Goal: Task Accomplishment & Management: Use online tool/utility

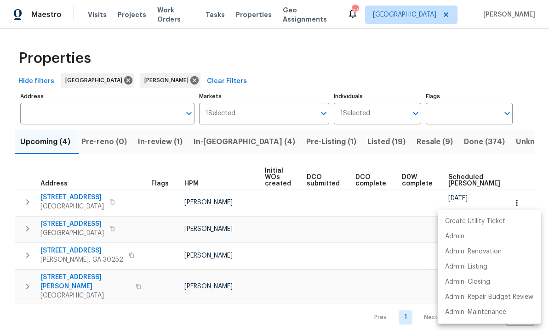
scroll to position [3, 0]
click at [308, 242] on div at bounding box center [274, 165] width 549 height 331
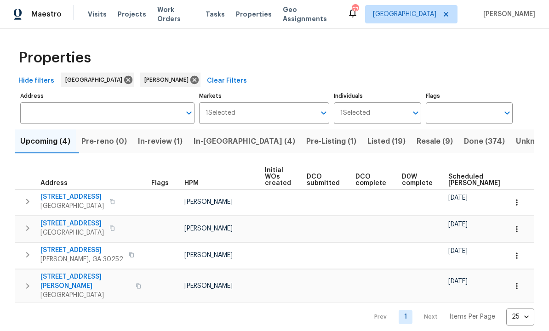
click at [306, 141] on span "Pre-Listing (1)" at bounding box center [331, 142] width 50 height 13
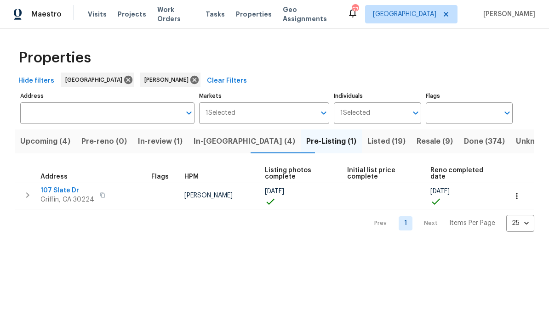
click at [367, 142] on span "Listed (19)" at bounding box center [386, 142] width 38 height 13
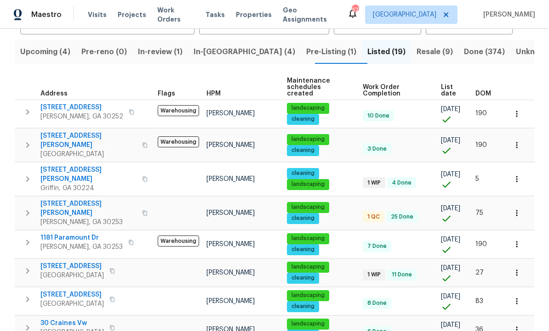
scroll to position [91, 0]
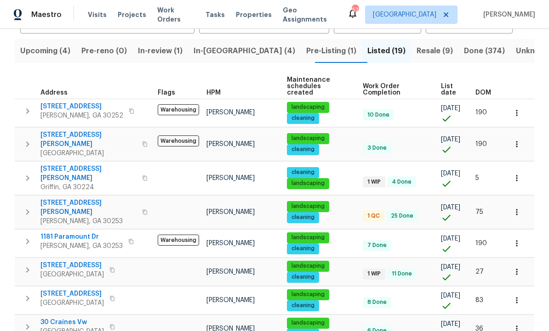
click at [73, 199] on span "[STREET_ADDRESS][PERSON_NAME]" at bounding box center [88, 208] width 96 height 18
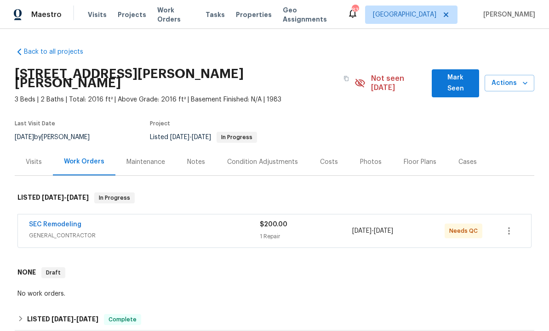
click at [461, 74] on span "Mark Seen" at bounding box center [455, 83] width 33 height 23
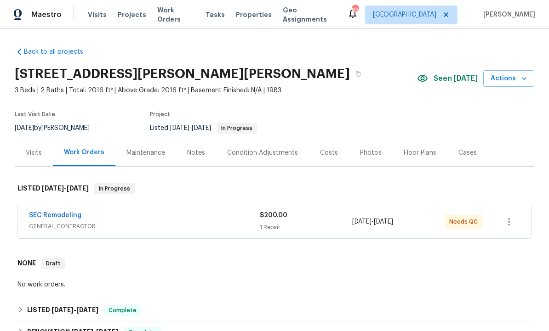
click at [71, 218] on link "SEC Remodeling" at bounding box center [55, 215] width 52 height 6
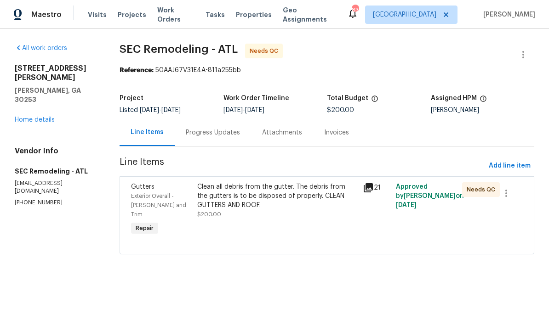
click at [293, 216] on div "Clean all debris from the gutter. The debris from the gutters is to be disposed…" at bounding box center [277, 200] width 160 height 37
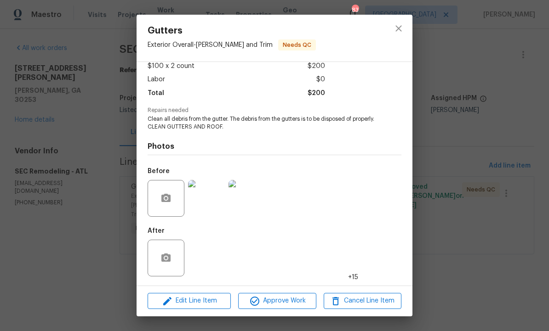
scroll to position [56, 0]
click at [214, 257] on img at bounding box center [206, 258] width 37 height 37
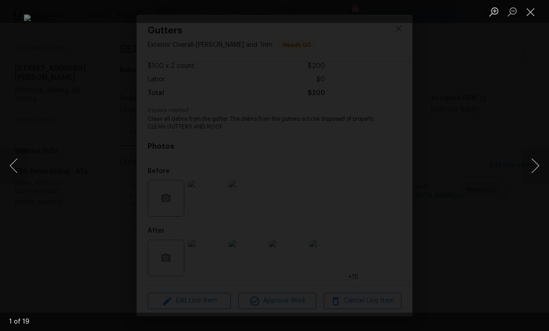
click at [532, 168] on button "Next image" at bounding box center [535, 166] width 28 height 37
click at [532, 167] on button "Next image" at bounding box center [535, 166] width 28 height 37
click at [531, 167] on button "Next image" at bounding box center [535, 166] width 28 height 37
click at [531, 166] on button "Next image" at bounding box center [535, 166] width 28 height 37
click at [530, 12] on button "Close lightbox" at bounding box center [530, 12] width 18 height 16
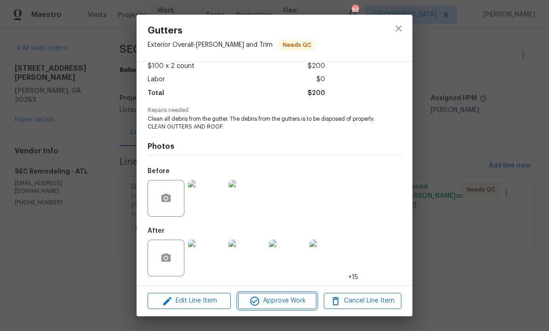
click at [283, 295] on button "Approve Work" at bounding box center [277, 301] width 78 height 16
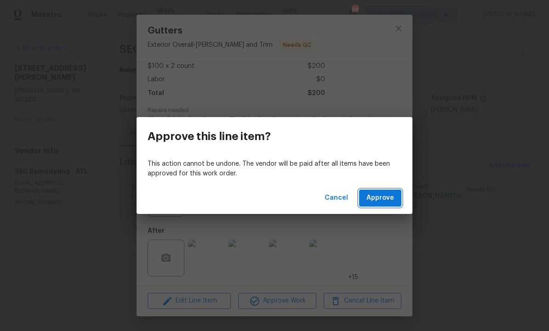
click at [379, 198] on span "Approve" at bounding box center [380, 198] width 28 height 11
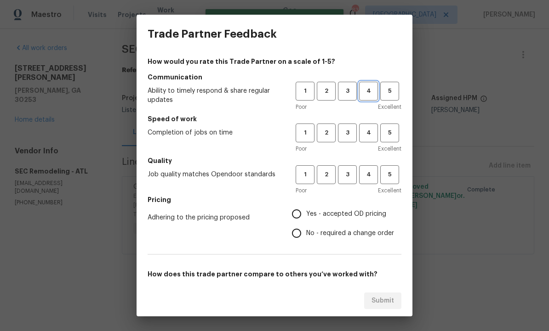
click at [370, 97] on button "4" at bounding box center [368, 91] width 19 height 19
click at [371, 127] on button "4" at bounding box center [368, 133] width 19 height 19
click at [375, 174] on span "4" at bounding box center [368, 175] width 17 height 11
click at [298, 216] on input "Yes - accepted OD pricing" at bounding box center [296, 214] width 19 height 19
radio input "true"
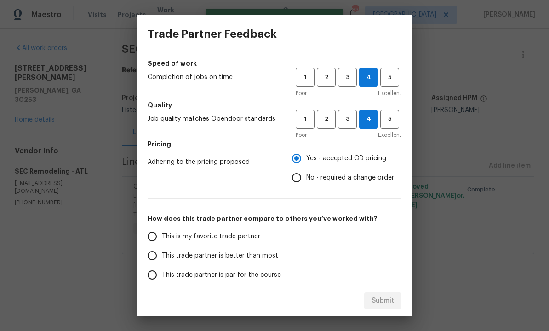
scroll to position [56, 0]
click at [157, 257] on input "This trade partner is better than most" at bounding box center [151, 255] width 19 height 19
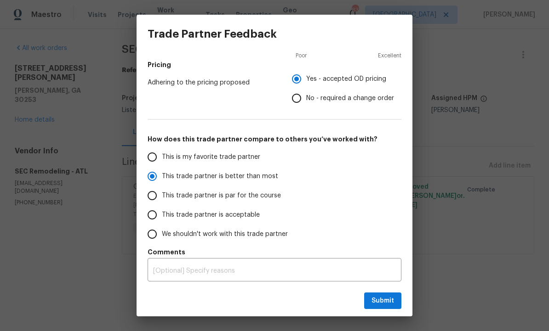
scroll to position [135, 0]
click at [387, 297] on span "Submit" at bounding box center [382, 301] width 23 height 11
radio input "true"
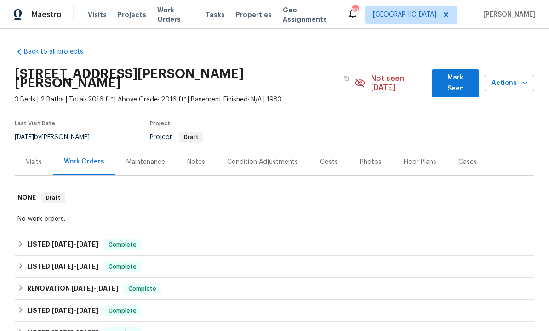
click at [371, 148] on div "Photos" at bounding box center [371, 161] width 44 height 27
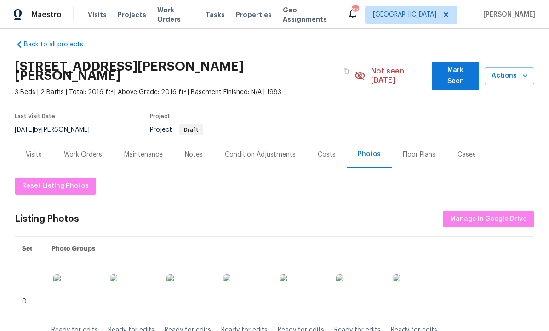
scroll to position [9, 0]
